Goal: Find specific page/section: Find specific page/section

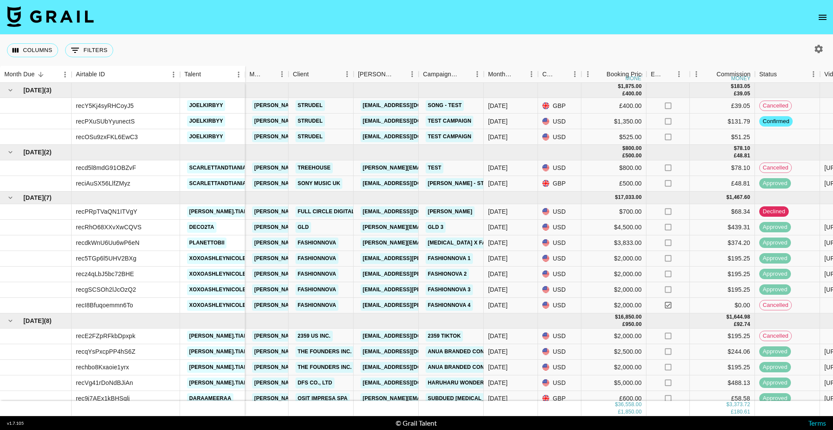
click at [832, 20] on nav at bounding box center [416, 17] width 833 height 35
click at [825, 21] on icon "open drawer" at bounding box center [822, 17] width 10 height 10
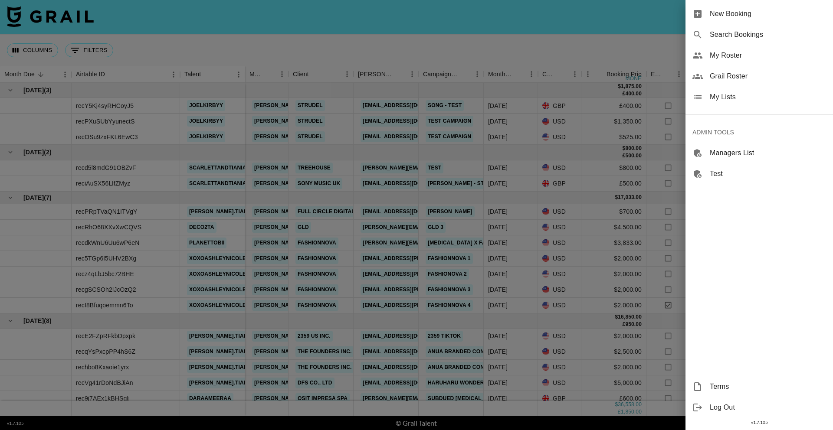
click at [749, 36] on span "Search Bookings" at bounding box center [768, 35] width 116 height 10
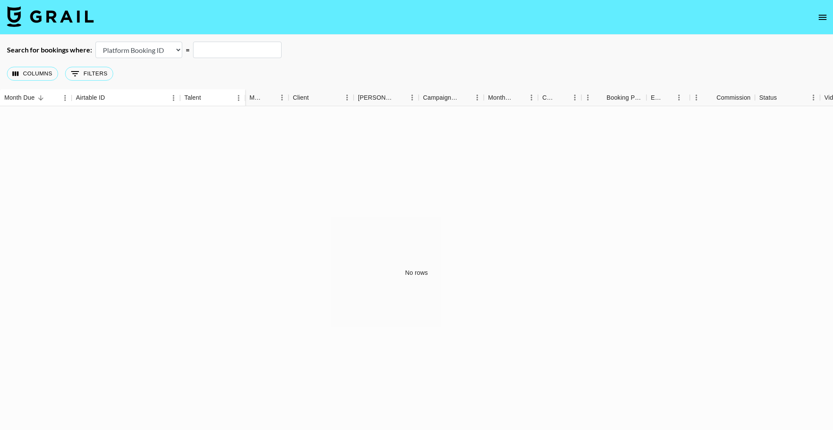
click at [158, 51] on select "Airtable Booking ID Platform Booking ID Platform Campaign ID" at bounding box center [138, 50] width 87 height 16
select select "airtableId"
click at [95, 42] on select "Airtable Booking ID Platform Booking ID Platform Campaign ID" at bounding box center [138, 50] width 87 height 16
click at [242, 50] on input "text" at bounding box center [237, 50] width 89 height 16
paste input "recpSMjYCrY50WTJ7"
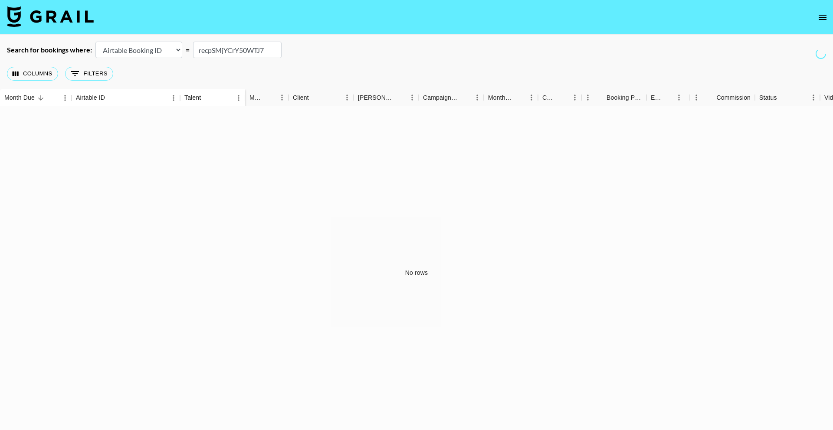
type input "recpSMjYCrY50WTJ7"
drag, startPoint x: 510, startPoint y: 77, endPoint x: 555, endPoint y: 96, distance: 48.4
click at [510, 77] on div "Columns 0 Filters + Booking" at bounding box center [416, 73] width 833 height 31
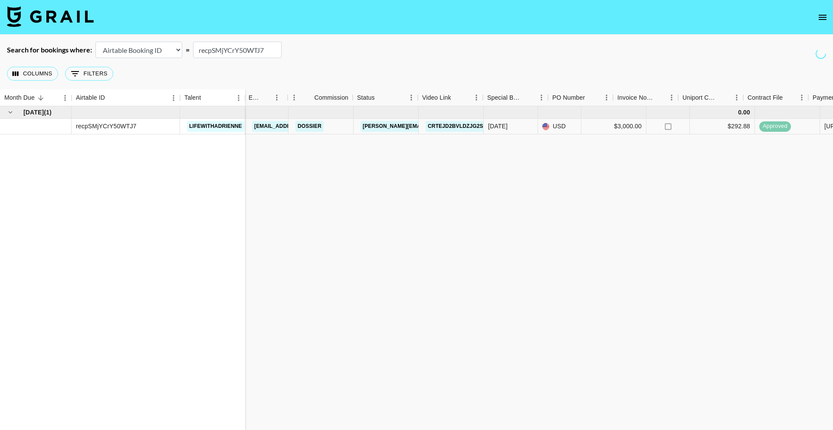
scroll to position [0, 607]
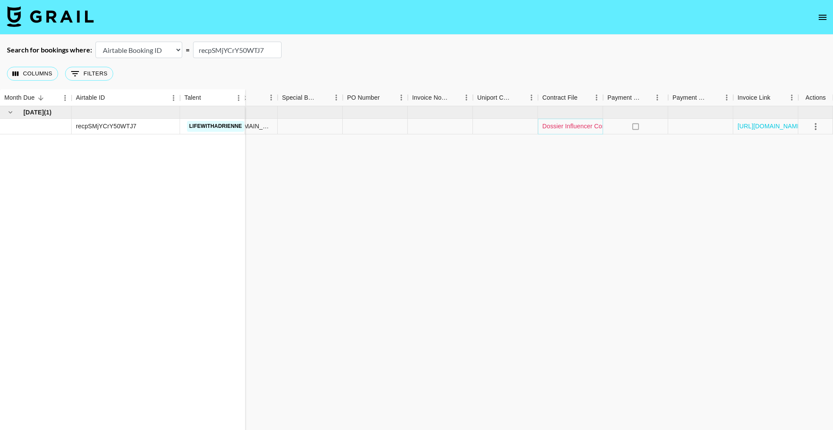
click at [582, 129] on link "Dossier Influencer Contract x [PERSON_NAME].docx" at bounding box center [616, 126] width 148 height 9
